Goal: Information Seeking & Learning: Learn about a topic

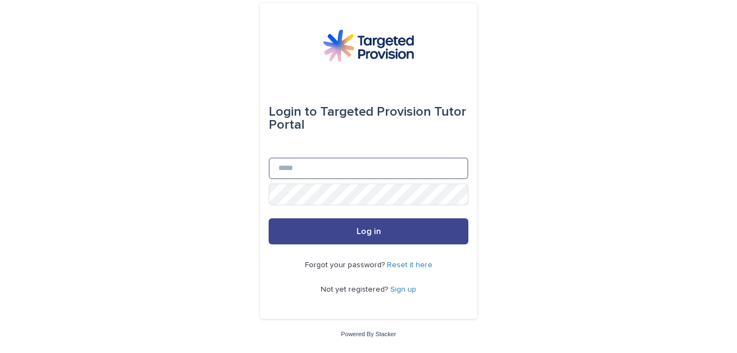
type input "**********"
click at [373, 227] on span "Log in" at bounding box center [369, 231] width 24 height 9
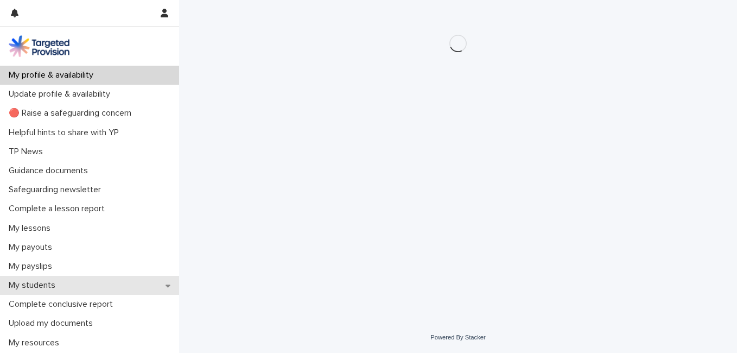
click at [58, 282] on p "My students" at bounding box center [34, 285] width 60 height 10
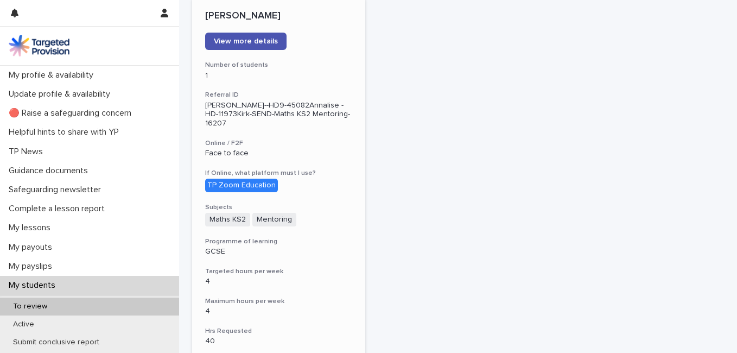
scroll to position [164, 0]
click at [234, 42] on span "View more details" at bounding box center [246, 42] width 64 height 8
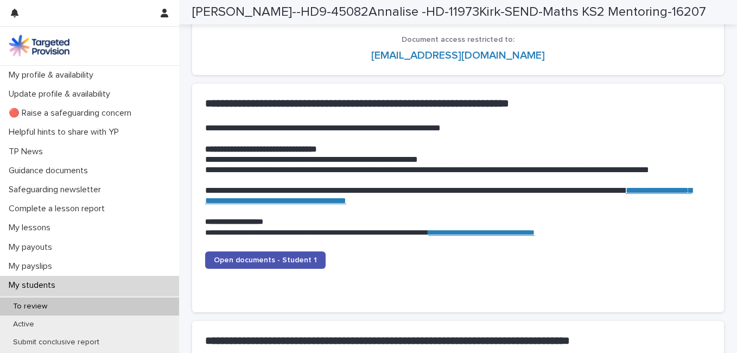
scroll to position [1012, 0]
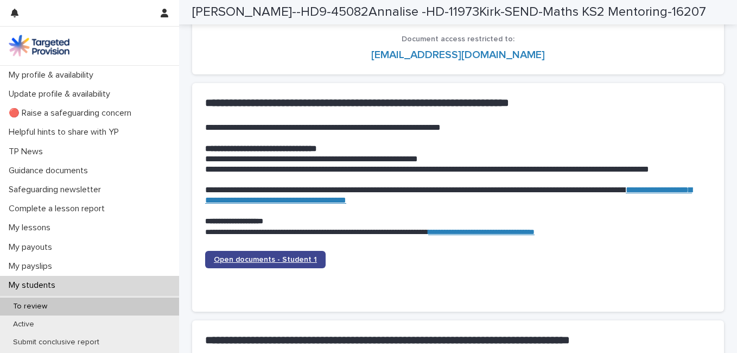
click at [264, 260] on span "Open documents - Student 1" at bounding box center [265, 260] width 103 height 8
click at [274, 255] on link "Open documents - Student 1" at bounding box center [265, 259] width 121 height 17
click at [249, 264] on link "Open documents - Student 1" at bounding box center [265, 259] width 121 height 17
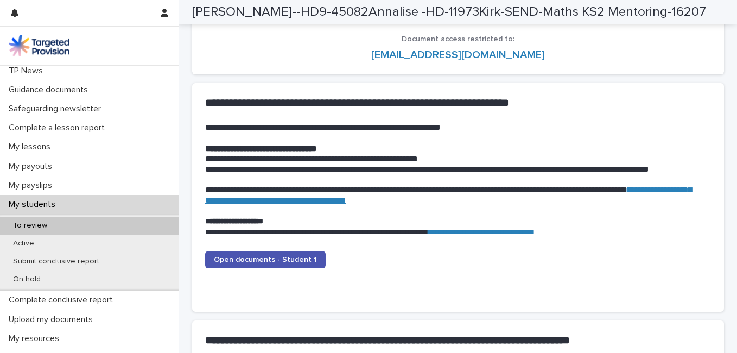
scroll to position [81, 0]
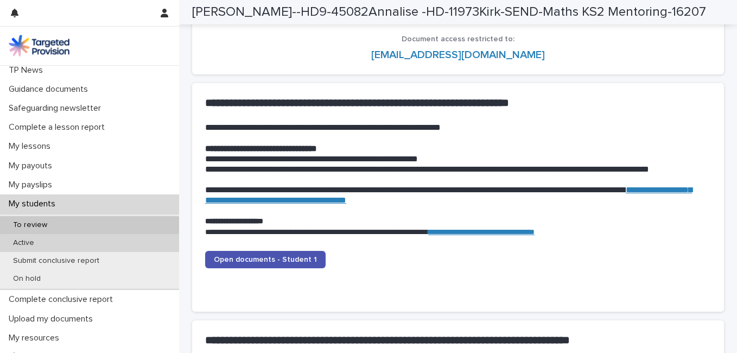
click at [30, 245] on p "Active" at bounding box center [23, 242] width 39 height 9
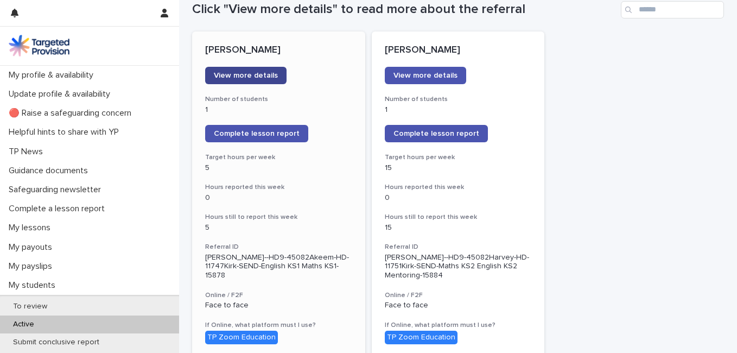
scroll to position [131, 0]
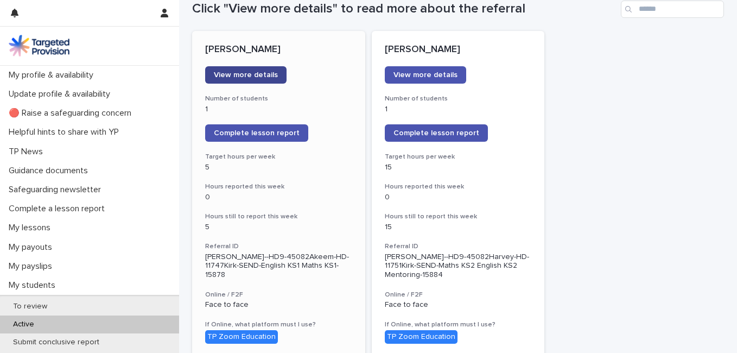
click at [237, 73] on span "View more details" at bounding box center [246, 75] width 64 height 8
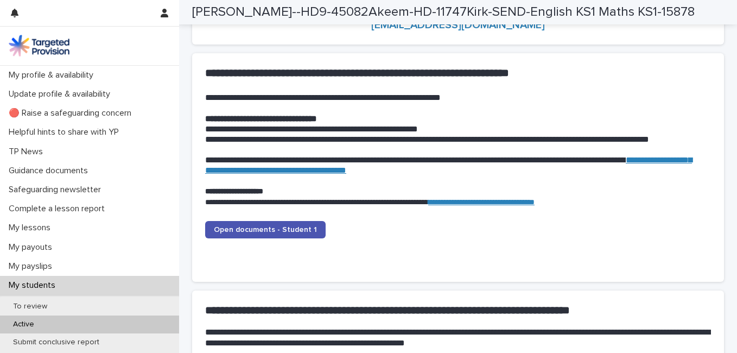
scroll to position [1043, 0]
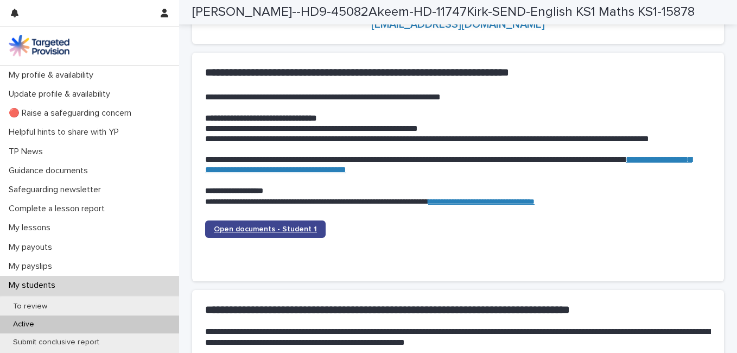
click at [268, 224] on link "Open documents - Student 1" at bounding box center [265, 228] width 121 height 17
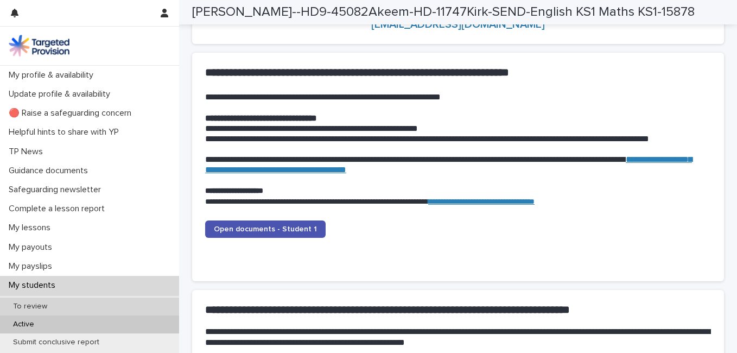
click at [34, 302] on p "To review" at bounding box center [30, 306] width 52 height 9
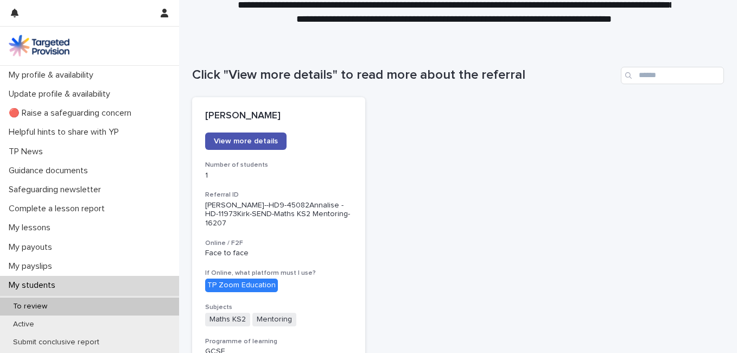
scroll to position [65, 0]
click at [237, 141] on span "View more details" at bounding box center [246, 141] width 64 height 8
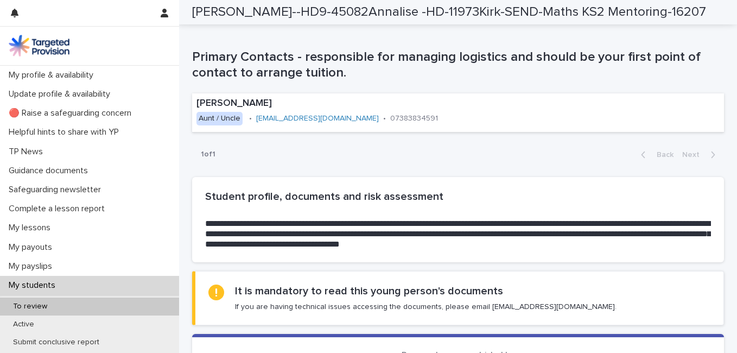
scroll to position [698, 0]
click at [237, 141] on div "1 of 1 Back Next" at bounding box center [458, 154] width 532 height 27
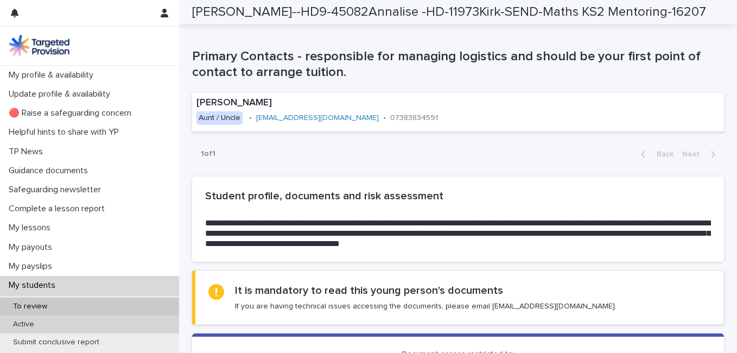
click at [47, 324] on div "Active" at bounding box center [89, 324] width 179 height 18
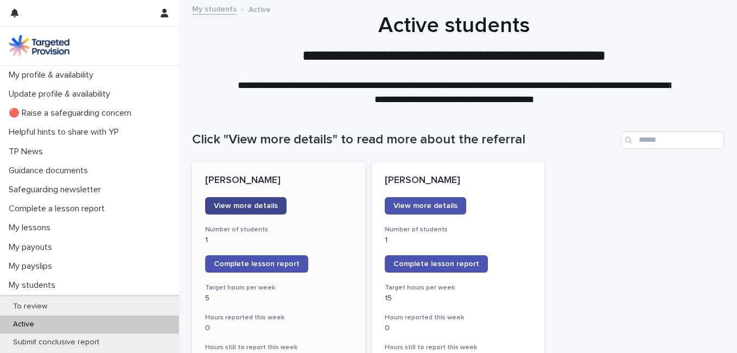
click at [252, 202] on span "View more details" at bounding box center [246, 206] width 64 height 8
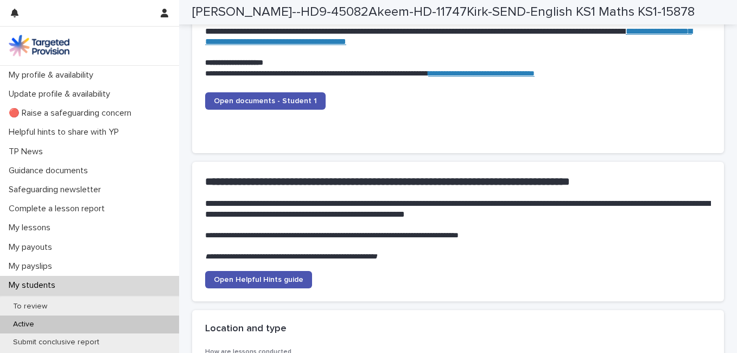
scroll to position [1173, 0]
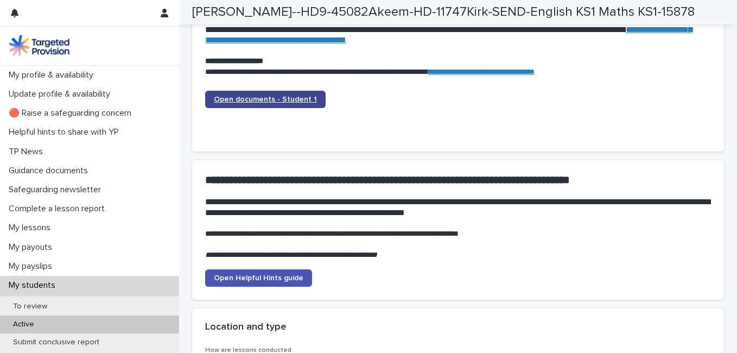
click at [261, 103] on link "Open documents - Student 1" at bounding box center [265, 99] width 121 height 17
